Goal: Information Seeking & Learning: Learn about a topic

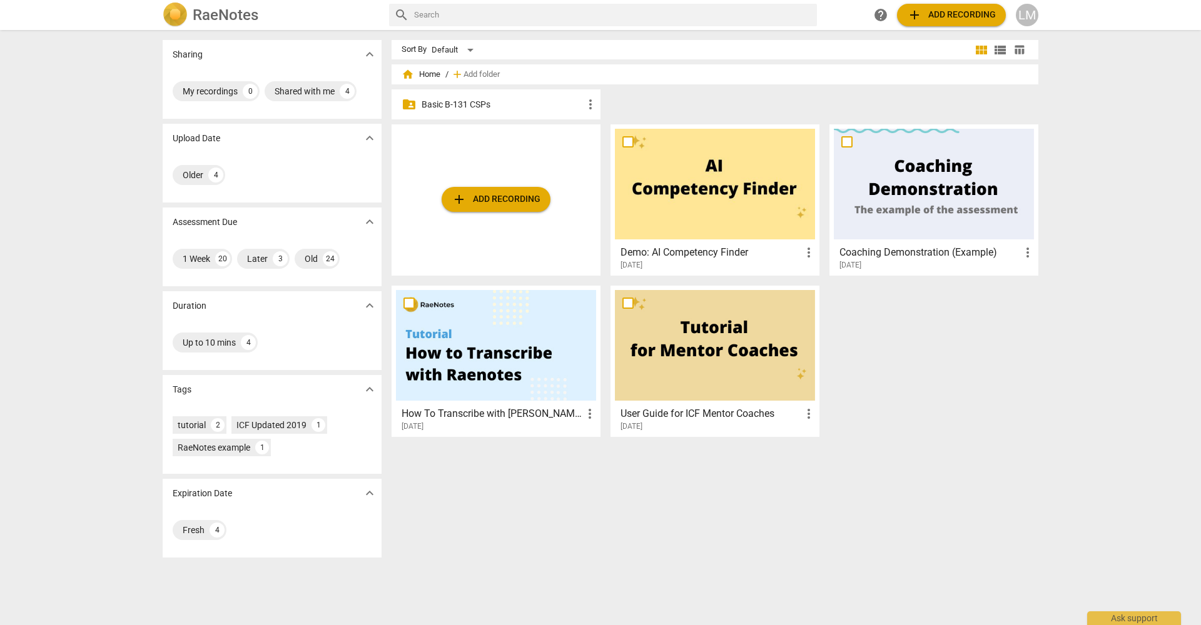
click at [500, 109] on p "Basic B-131 CSPs" at bounding box center [502, 104] width 161 height 13
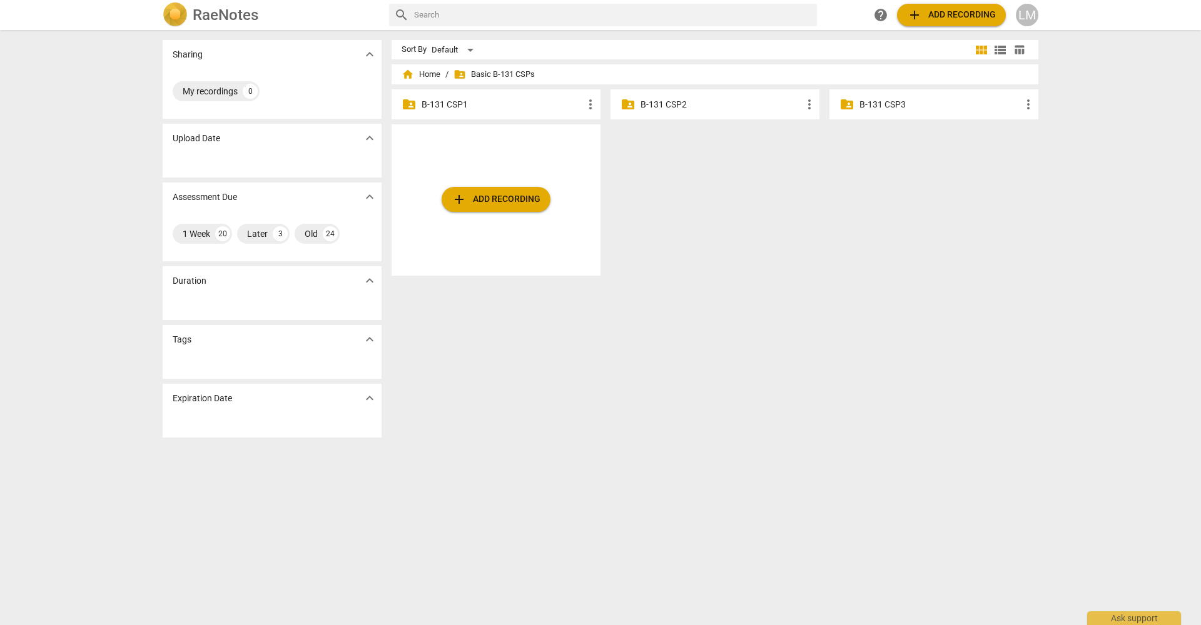
click at [674, 104] on p "B-131 CSP2" at bounding box center [720, 104] width 161 height 13
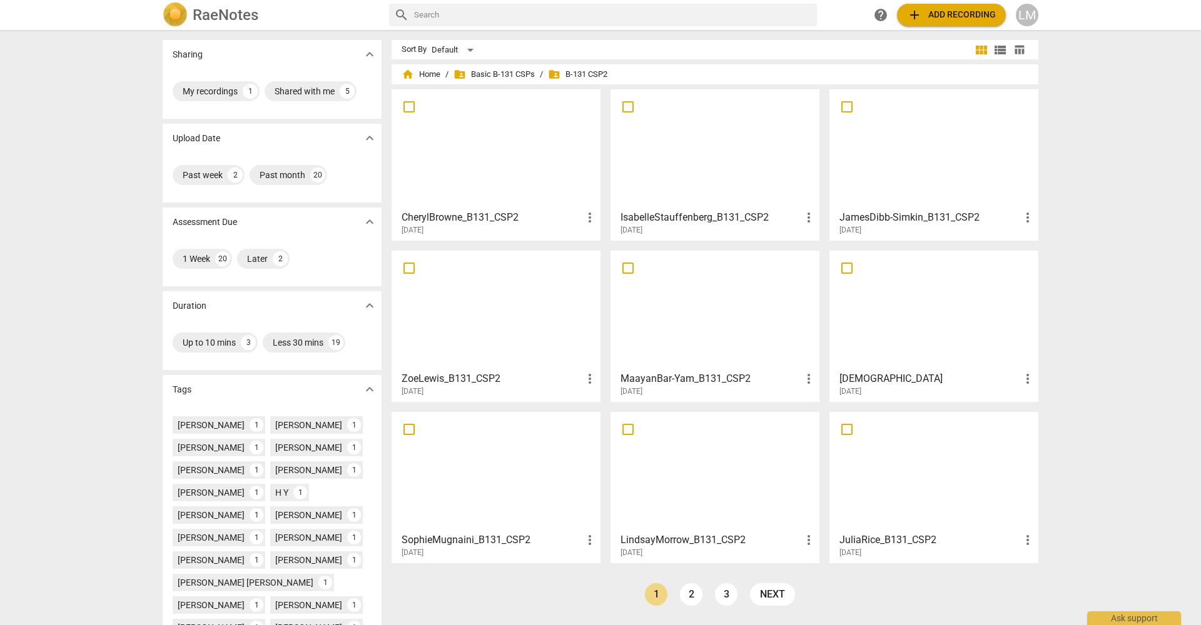
click at [719, 472] on div at bounding box center [715, 472] width 200 height 111
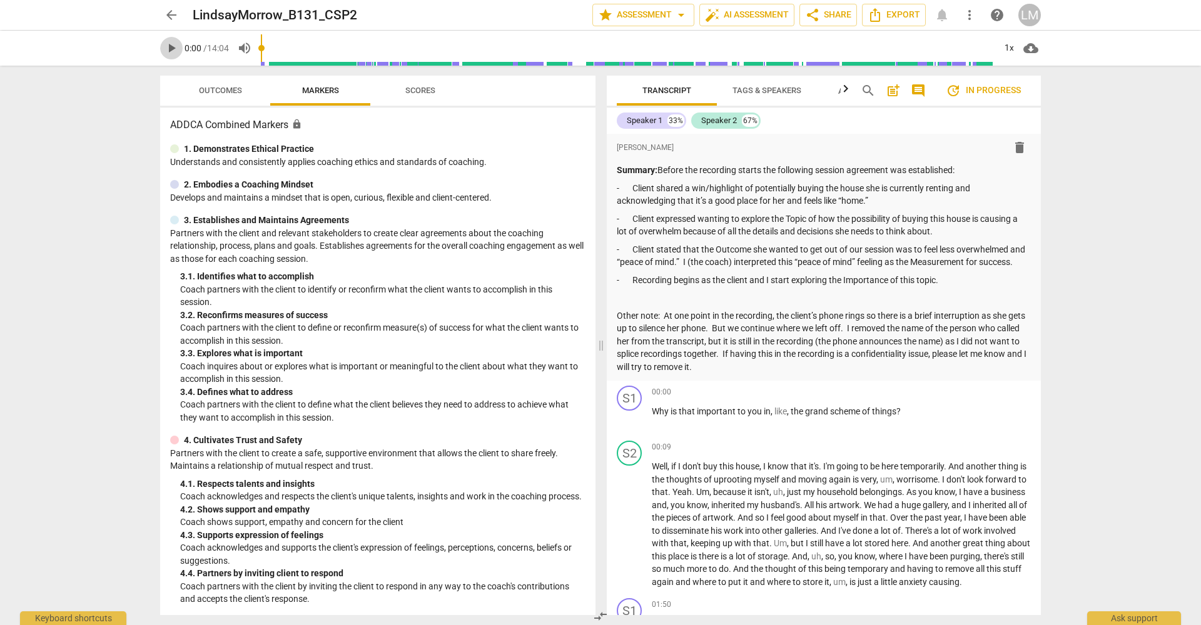
click at [171, 50] on span "play_arrow" at bounding box center [171, 48] width 15 height 15
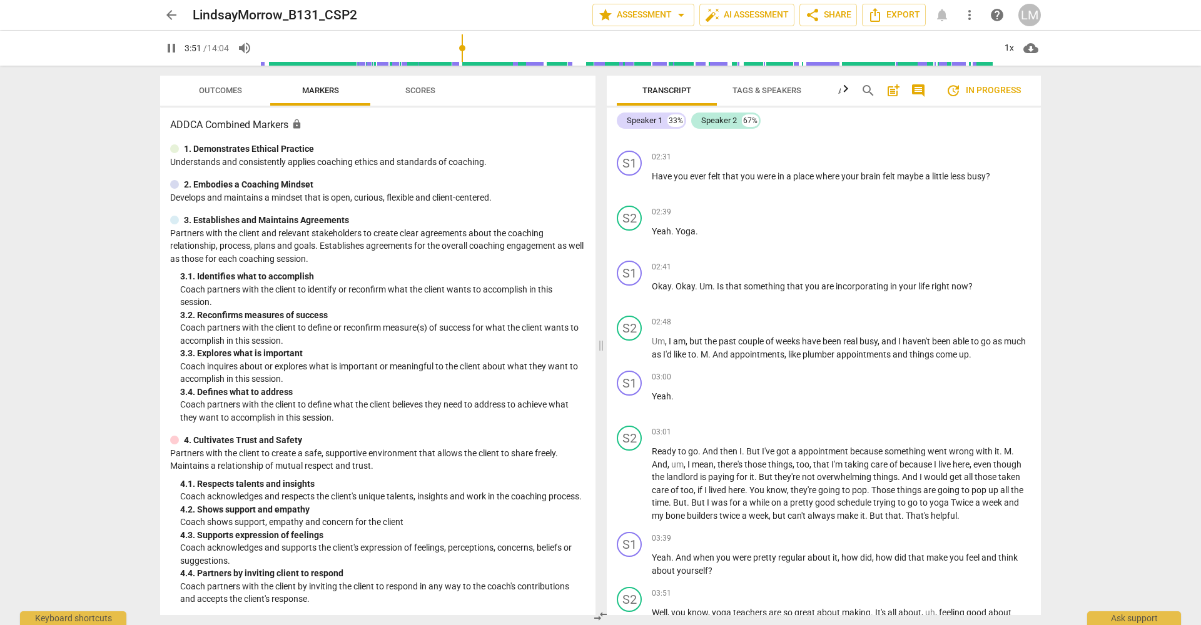
scroll to position [1488, 0]
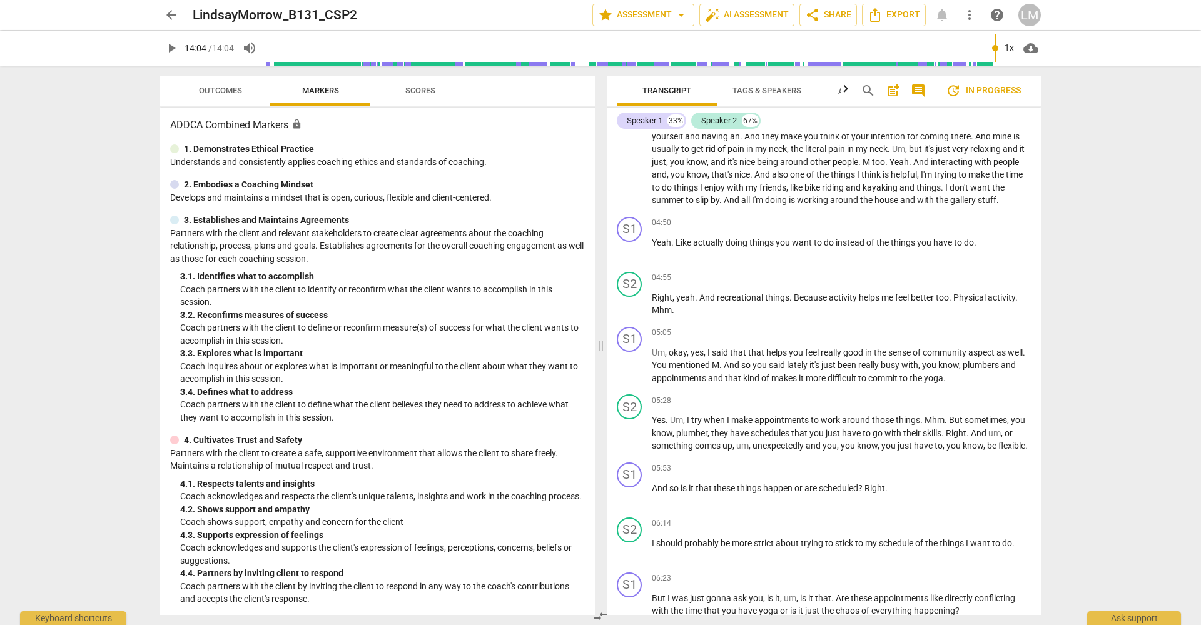
type input "844"
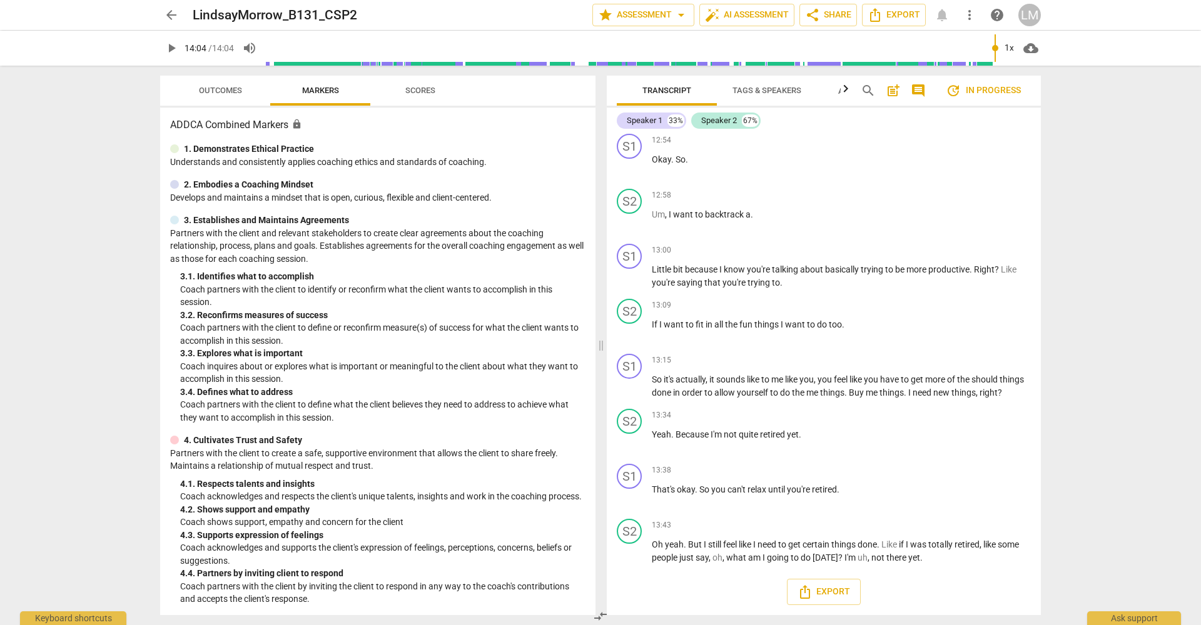
click at [916, 88] on span "comment" at bounding box center [918, 90] width 15 height 15
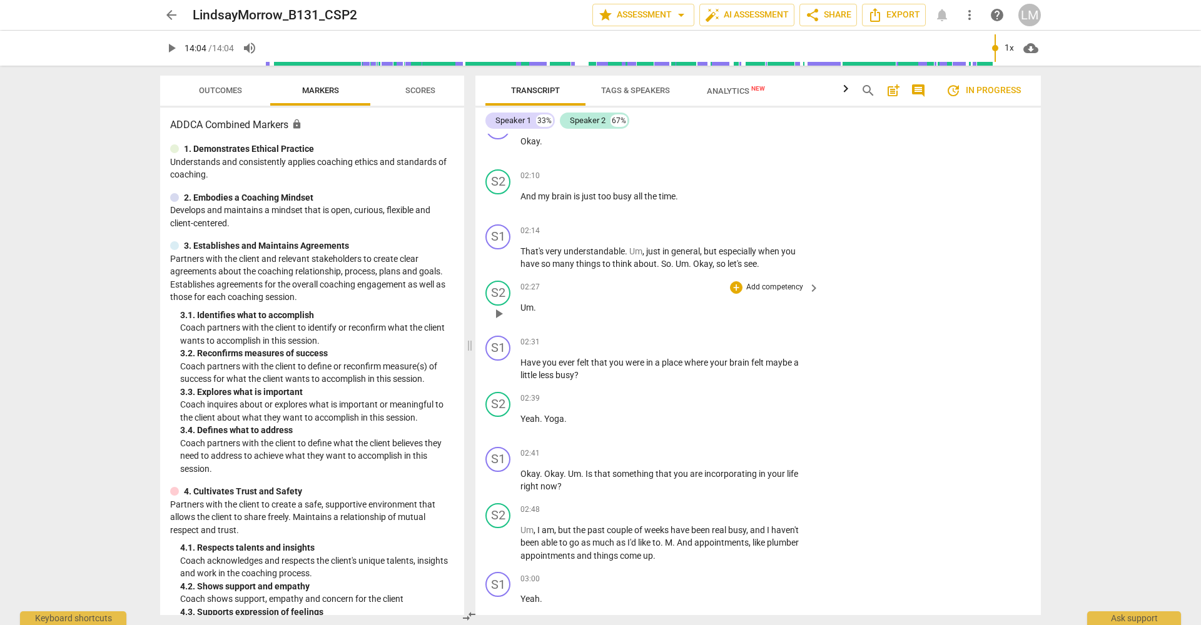
scroll to position [0, 0]
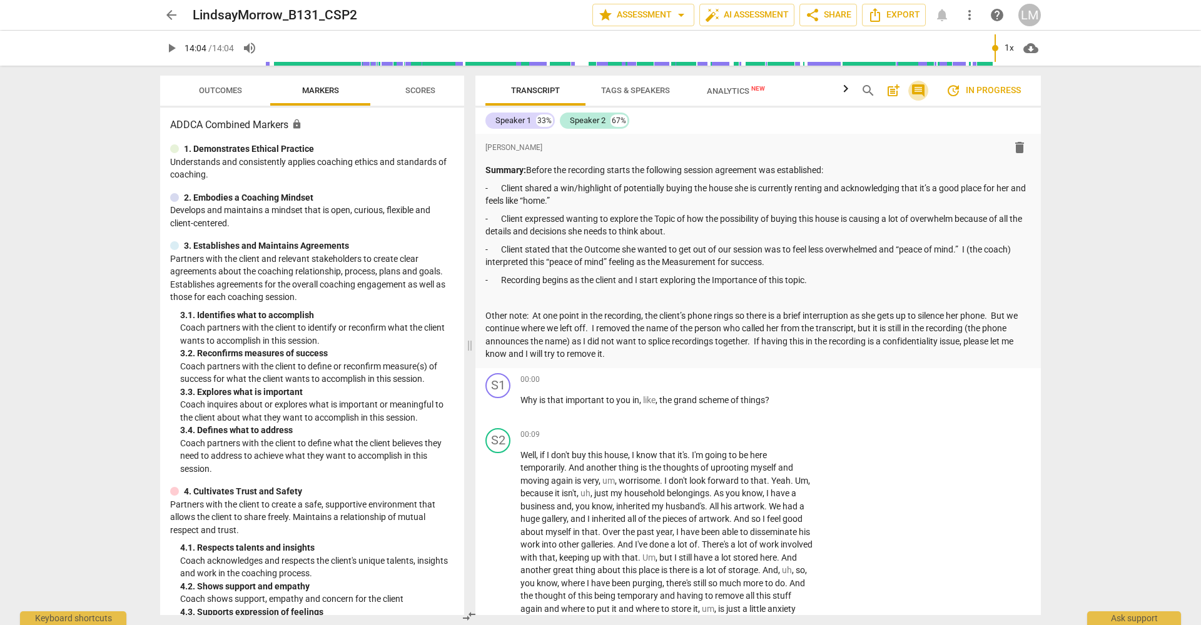
click at [920, 89] on span "comment" at bounding box center [918, 90] width 15 height 15
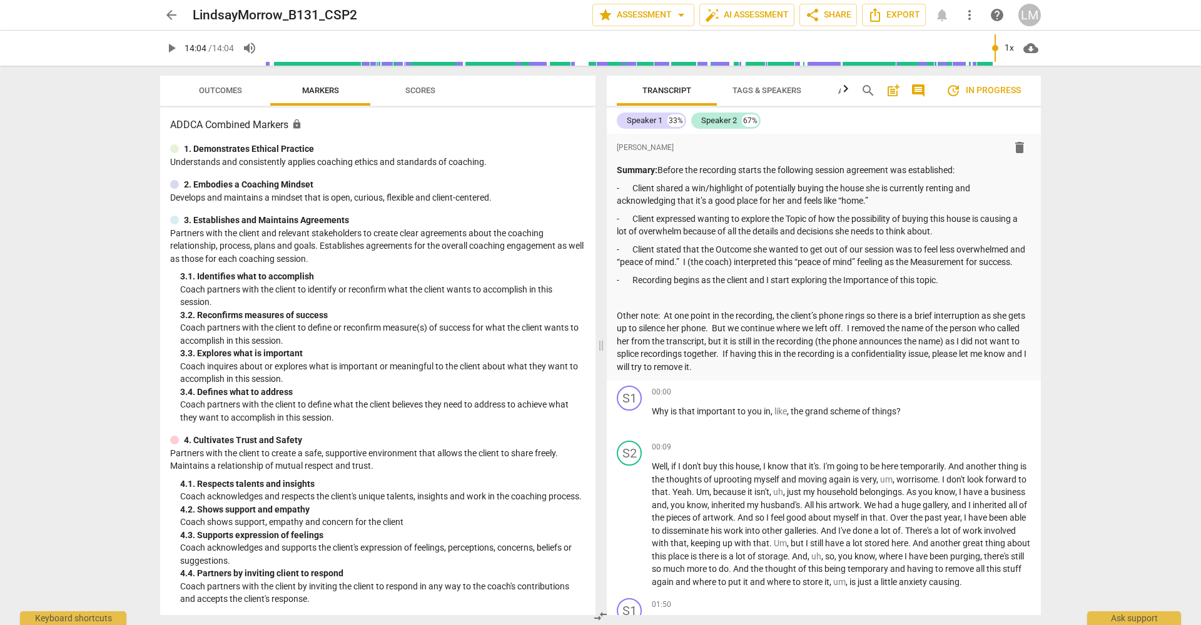
click at [173, 16] on span "arrow_back" at bounding box center [171, 15] width 15 height 15
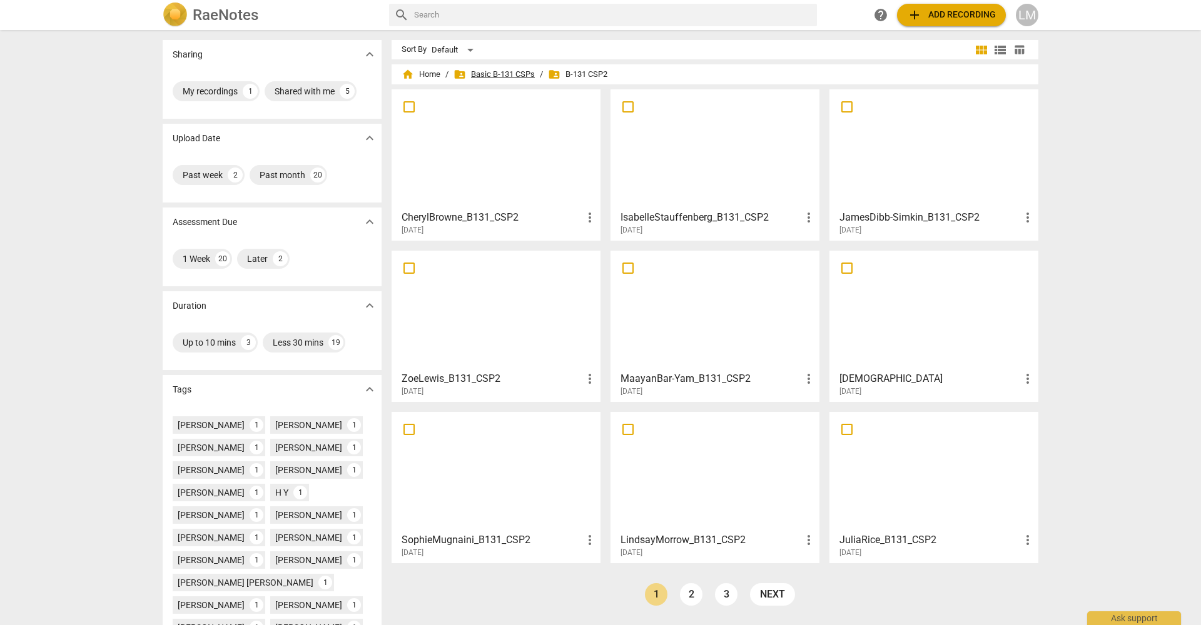
click at [506, 72] on span "folder_shared Basic B-131 CSPs" at bounding box center [493, 74] width 81 height 13
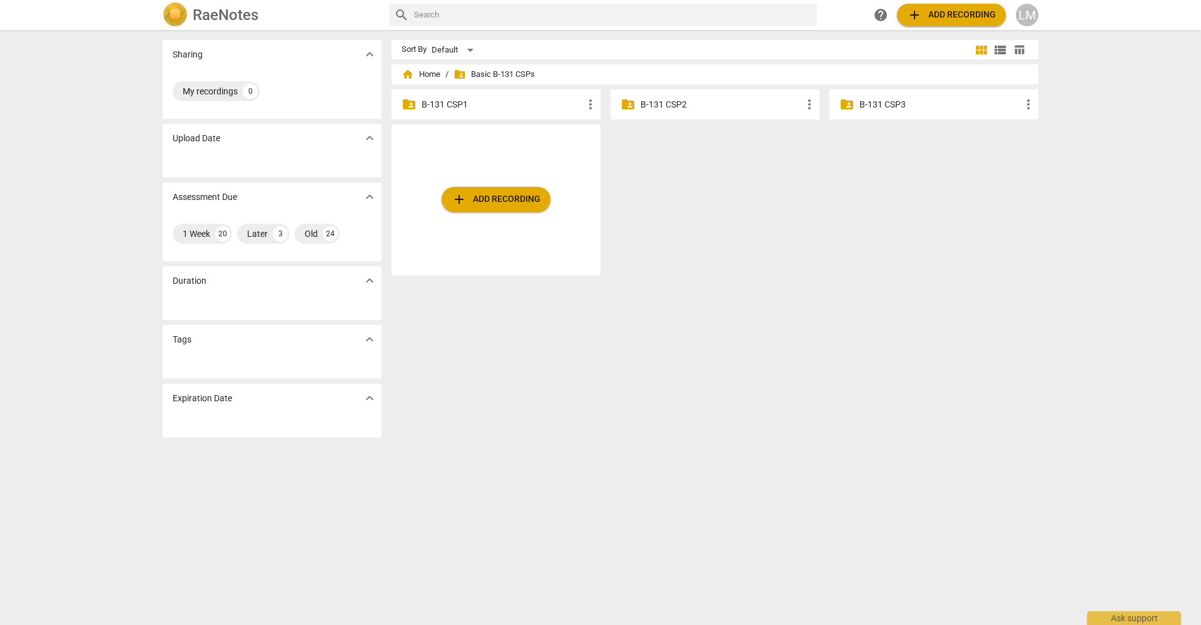
click at [455, 106] on p "B-131 CSP1" at bounding box center [502, 104] width 161 height 13
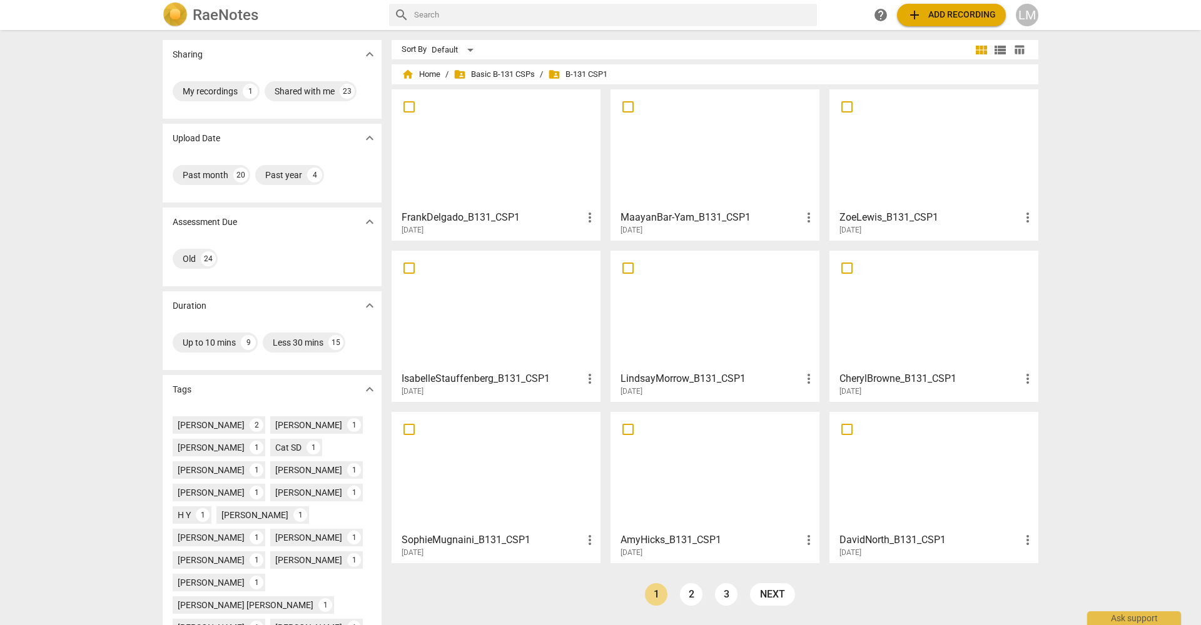
click at [720, 325] on div at bounding box center [715, 310] width 200 height 111
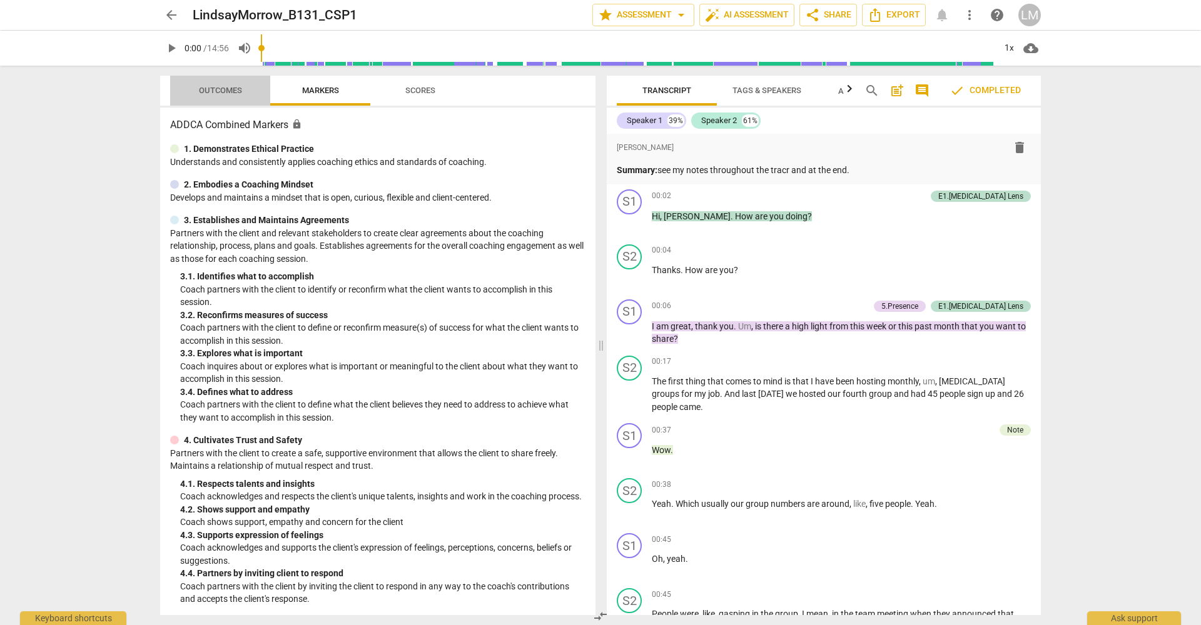
click at [224, 93] on span "Outcomes" at bounding box center [220, 90] width 43 height 9
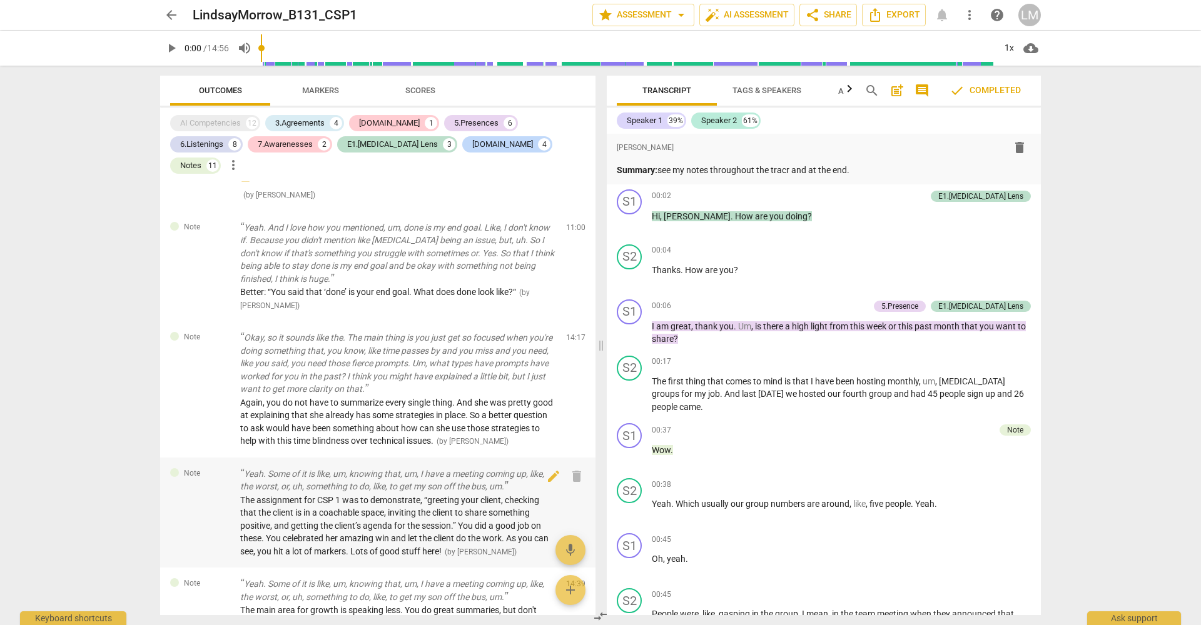
scroll to position [4067, 0]
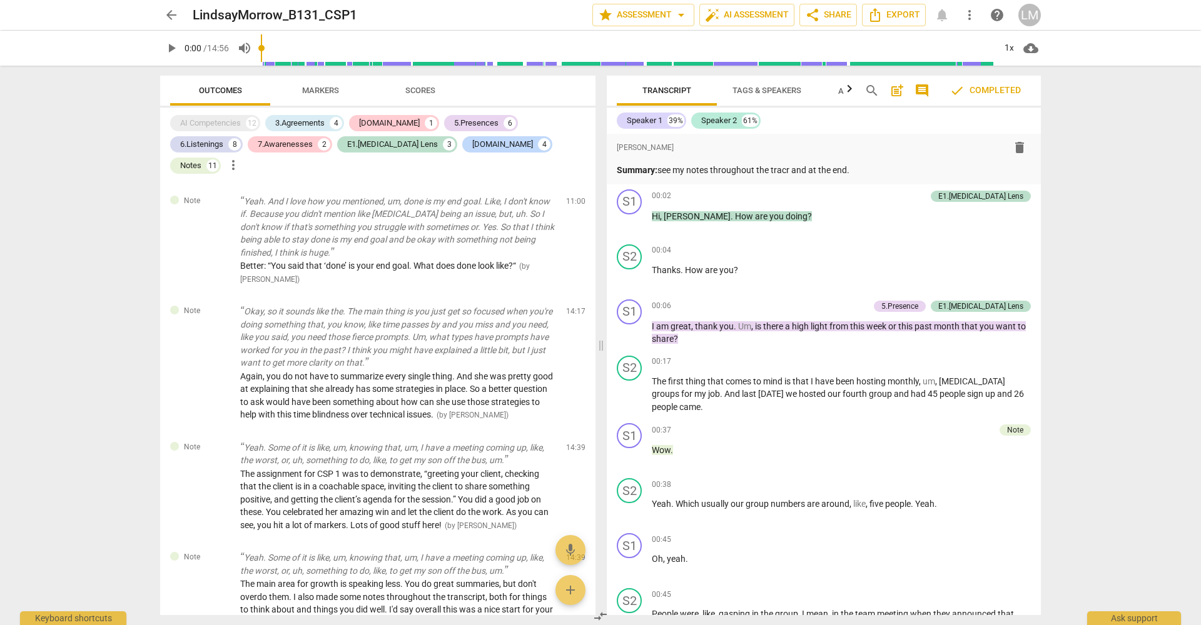
click at [176, 18] on span "arrow_back" at bounding box center [171, 15] width 15 height 15
